Goal: Information Seeking & Learning: Learn about a topic

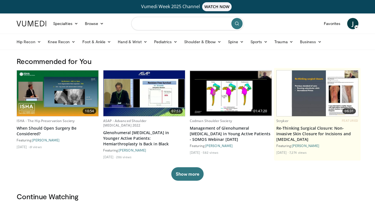
click at [172, 26] on input "Search topics, interventions" at bounding box center [187, 23] width 112 height 13
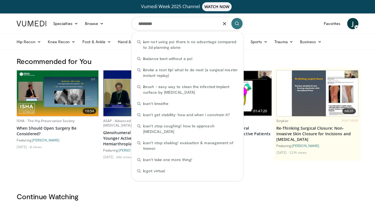
type input "*********"
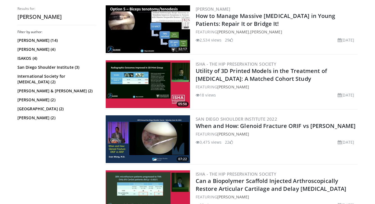
scroll to position [643, 0]
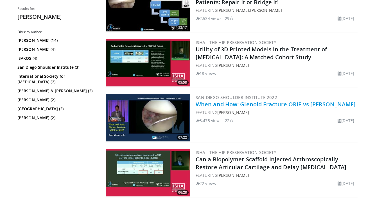
click at [265, 103] on link "When and How: Glenoid Fracture ORIF vs [PERSON_NAME]" at bounding box center [275, 105] width 160 height 8
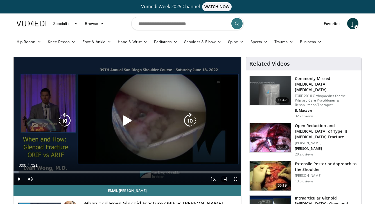
click at [122, 121] on icon "Video Player" at bounding box center [127, 121] width 16 height 16
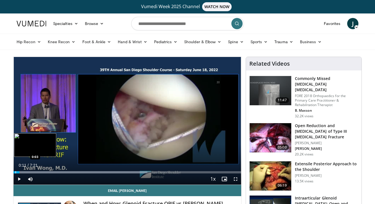
click at [16, 172] on div "Progress Bar" at bounding box center [15, 172] width 1 height 2
click at [14, 172] on div "Loaded : 71.76% 0:05 0:01" at bounding box center [126, 172] width 227 height 2
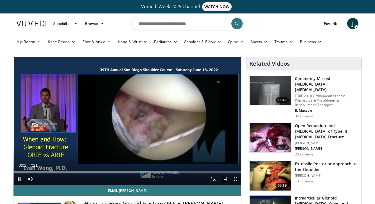
click at [19, 182] on span "Video Player" at bounding box center [18, 179] width 11 height 11
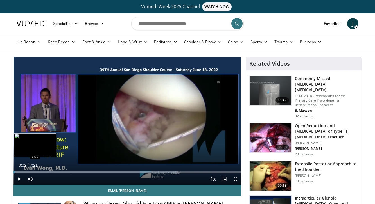
click at [14, 173] on div "Progress Bar" at bounding box center [14, 172] width 1 height 2
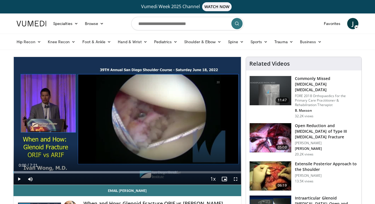
click at [20, 179] on span "Video Player" at bounding box center [18, 179] width 11 height 11
click at [236, 180] on span "Video Player" at bounding box center [235, 179] width 11 height 11
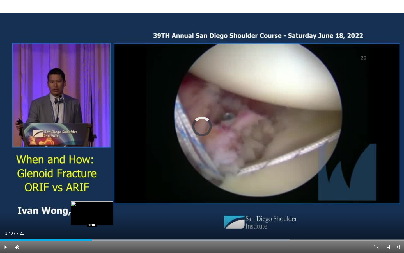
click at [92, 204] on div "Progress Bar" at bounding box center [92, 240] width 1 height 2
click at [91, 204] on div "Progress Bar" at bounding box center [91, 240] width 1 height 2
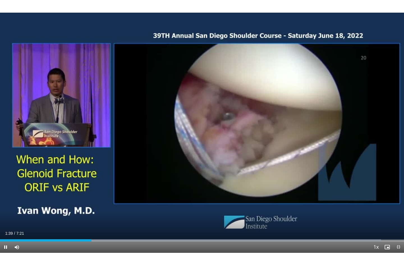
click at [7, 204] on span "Video Player" at bounding box center [5, 246] width 11 height 11
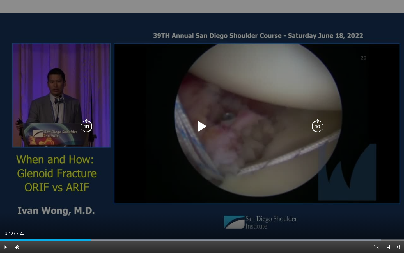
click at [202, 131] on icon "Video Player" at bounding box center [202, 126] width 16 height 16
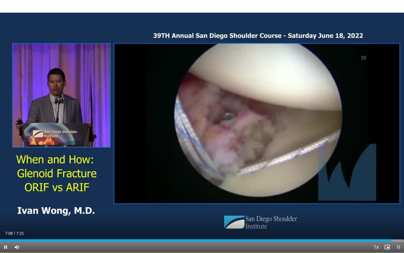
click at [4, 204] on span "Video Player" at bounding box center [5, 246] width 11 height 11
click at [6, 204] on span "Video Player" at bounding box center [5, 246] width 11 height 11
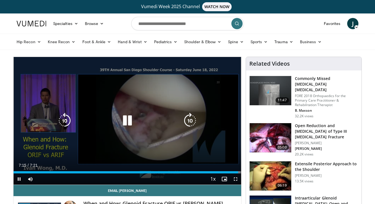
click at [131, 123] on icon "Video Player" at bounding box center [127, 121] width 16 height 16
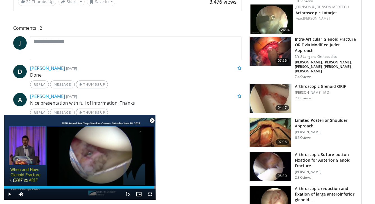
scroll to position [231, 0]
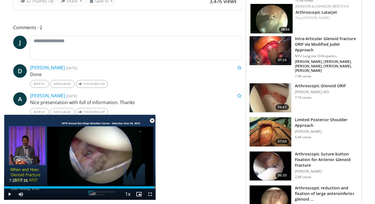
click at [311, 83] on h3 "Arthroscopic Glenoid ORIF" at bounding box center [320, 86] width 51 height 6
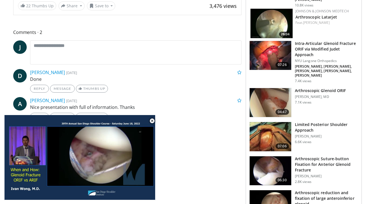
scroll to position [0, 0]
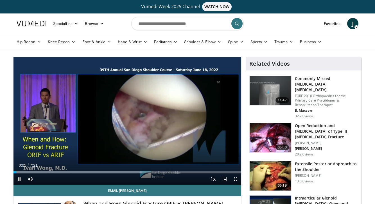
click at [20, 177] on span "Video Player" at bounding box center [18, 179] width 11 height 11
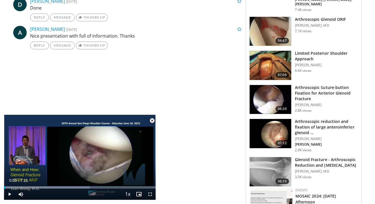
scroll to position [298, 0]
click at [304, 157] on h3 "Glenoid Fracture - Arthroscopic Reduction and Internal Fixation" at bounding box center [326, 162] width 63 height 11
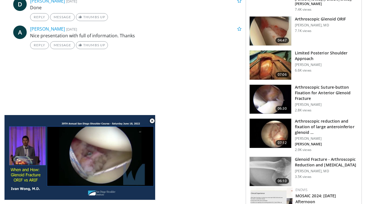
click at [323, 85] on h3 "Arthroscopic Suture-button Fixation for Anterior Glenoid Fracture" at bounding box center [326, 93] width 63 height 17
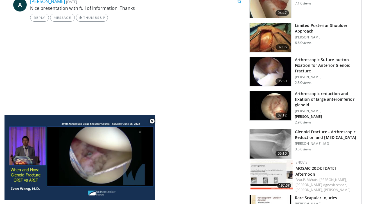
scroll to position [326, 0]
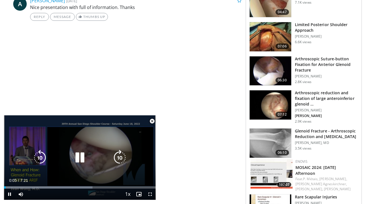
click at [77, 155] on icon "Video Player" at bounding box center [80, 158] width 16 height 16
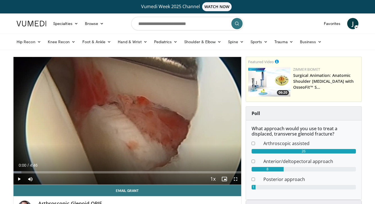
click at [19, 180] on span "Video Player" at bounding box center [18, 179] width 11 height 11
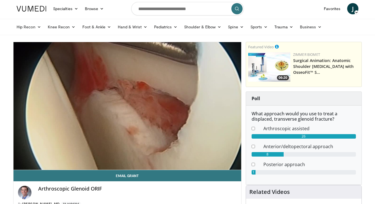
scroll to position [15, 0]
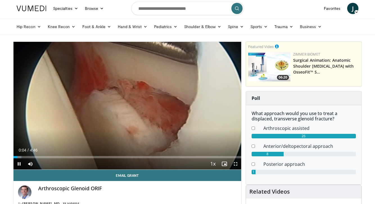
click at [235, 163] on span "Video Player" at bounding box center [235, 163] width 11 height 11
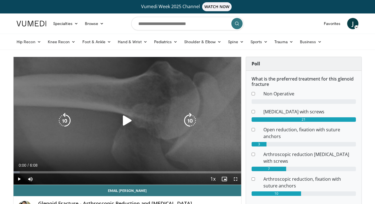
click at [129, 120] on icon "Video Player" at bounding box center [127, 121] width 16 height 16
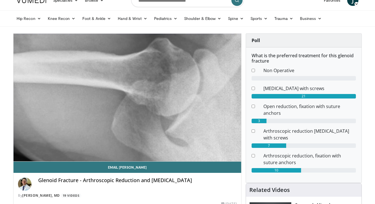
scroll to position [17, 0]
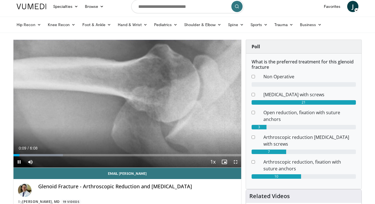
click at [236, 162] on span "Video Player" at bounding box center [235, 161] width 11 height 11
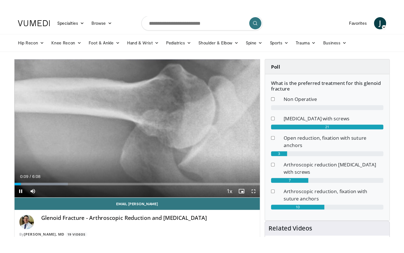
scroll to position [0, 0]
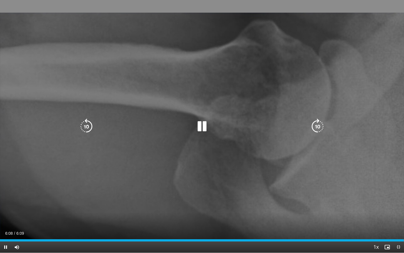
click at [204, 131] on icon "Video Player" at bounding box center [202, 126] width 16 height 16
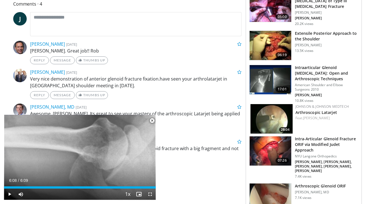
scroll to position [106, 0]
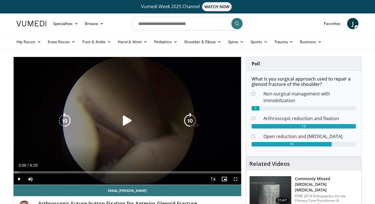
click at [122, 122] on icon "Video Player" at bounding box center [127, 121] width 16 height 16
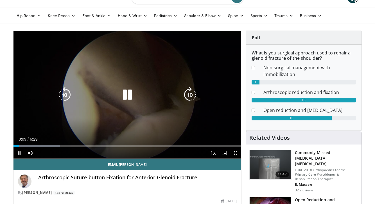
scroll to position [27, 0]
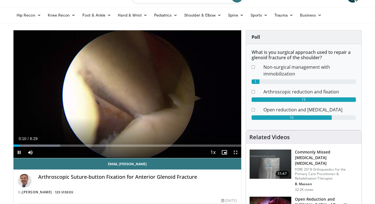
click at [235, 154] on span "Video Player" at bounding box center [235, 152] width 11 height 11
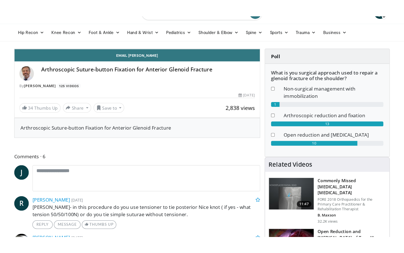
scroll to position [0, 0]
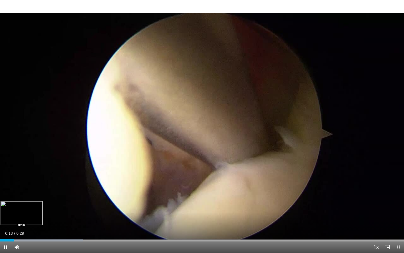
click at [19, 204] on div "Progress Bar" at bounding box center [19, 240] width 1 height 2
click at [22, 204] on div "Loaded : 30.48% 0:19 0:20" at bounding box center [202, 238] width 404 height 5
click at [24, 204] on div "Progress Bar" at bounding box center [24, 240] width 1 height 2
click at [27, 204] on div "Progress Bar" at bounding box center [27, 240] width 1 height 2
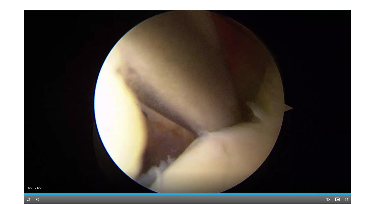
scroll to position [27, 0]
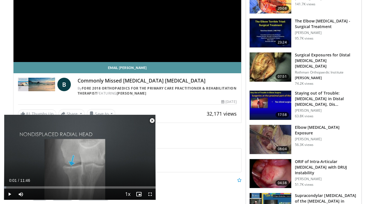
scroll to position [125, 0]
